Goal: Information Seeking & Learning: Understand process/instructions

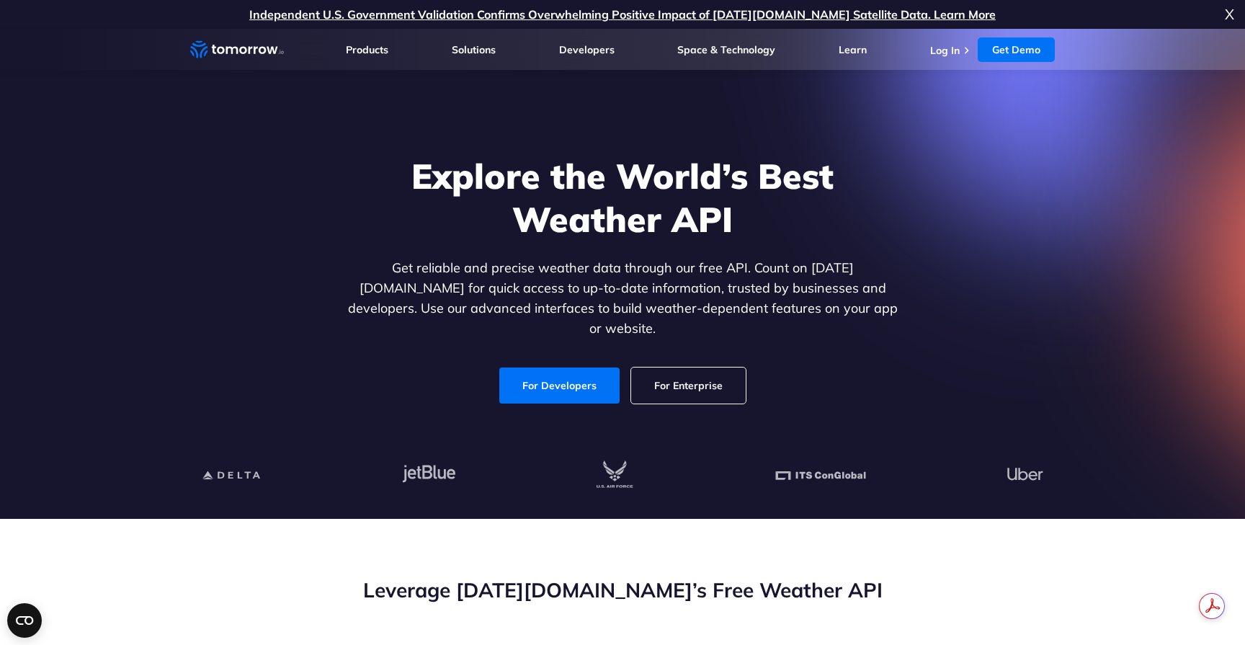
click at [574, 368] on link "For Developers" at bounding box center [559, 386] width 120 height 36
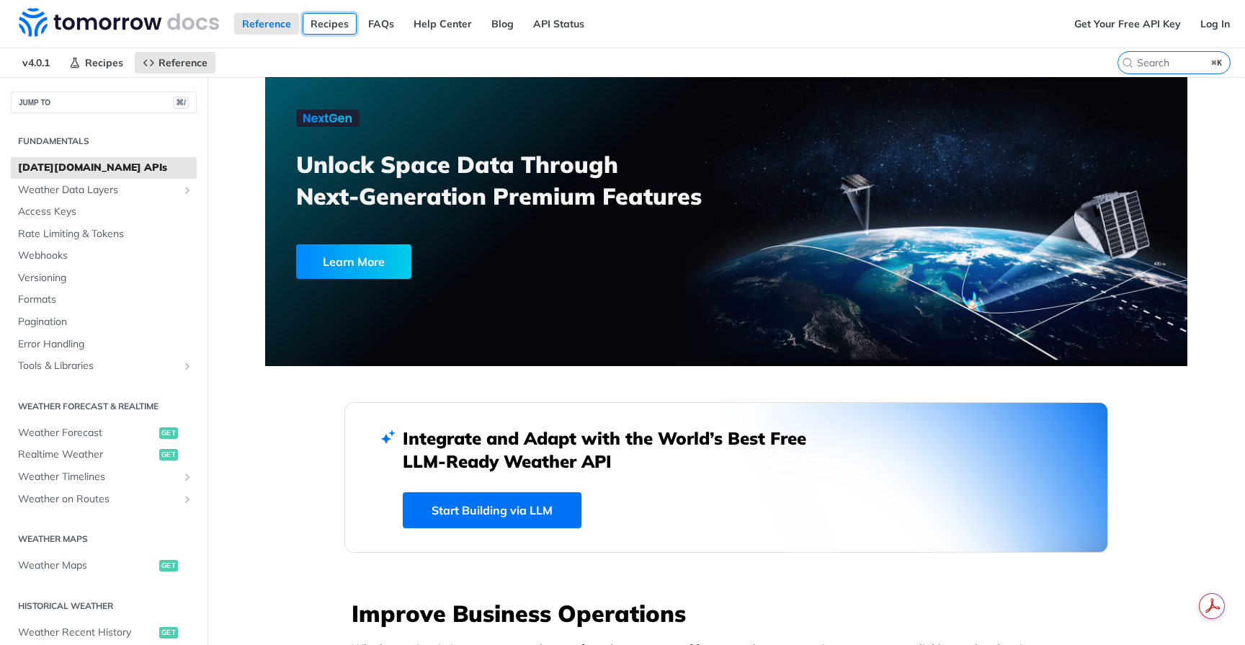
click at [319, 24] on link "Recipes" at bounding box center [330, 24] width 54 height 22
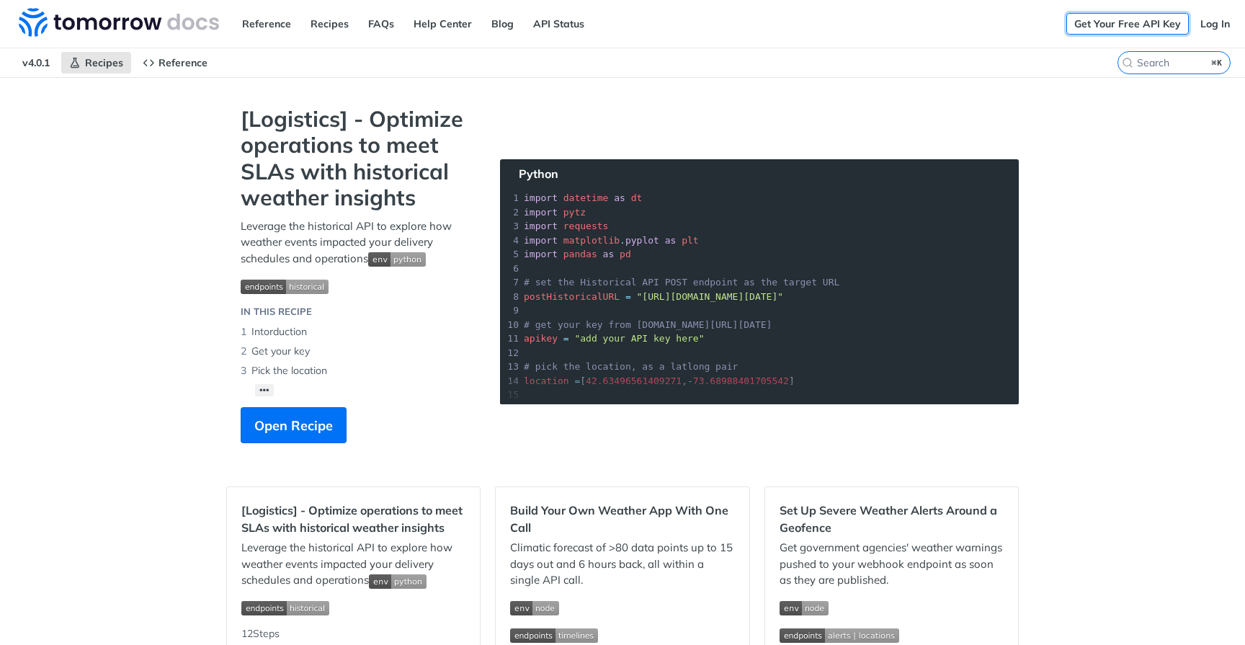
click at [1104, 15] on link "Get Your Free API Key" at bounding box center [1128, 24] width 123 height 22
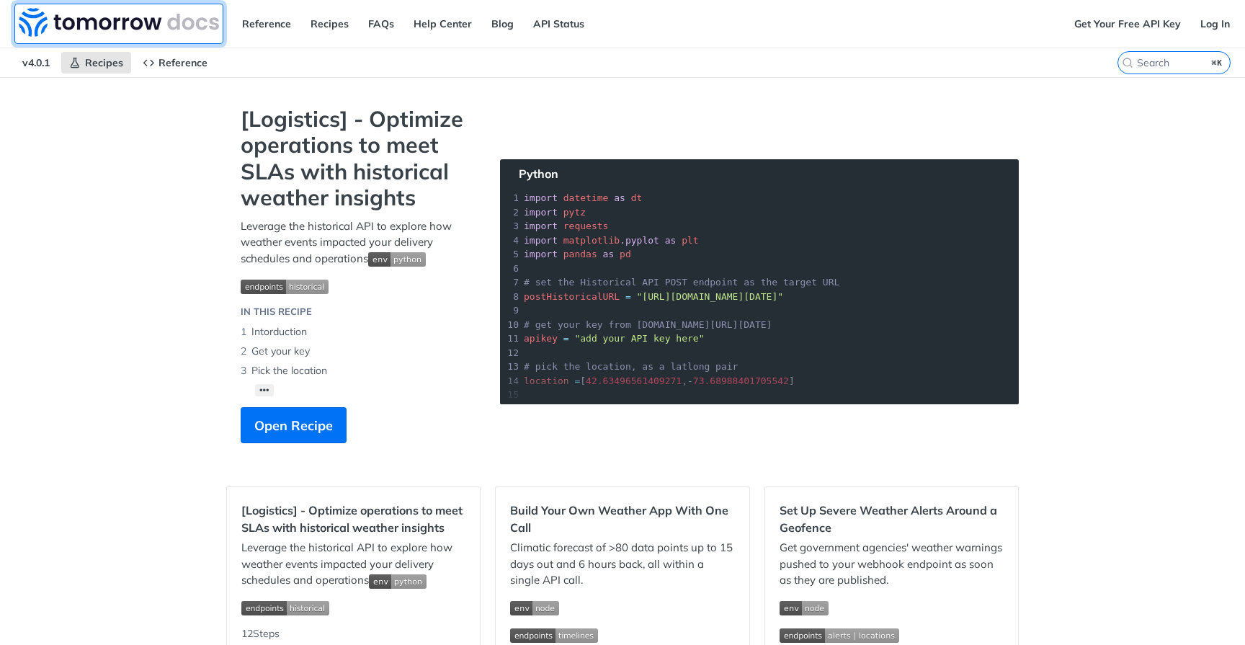
click at [187, 27] on img at bounding box center [119, 22] width 200 height 29
